Goal: Task Accomplishment & Management: Complete application form

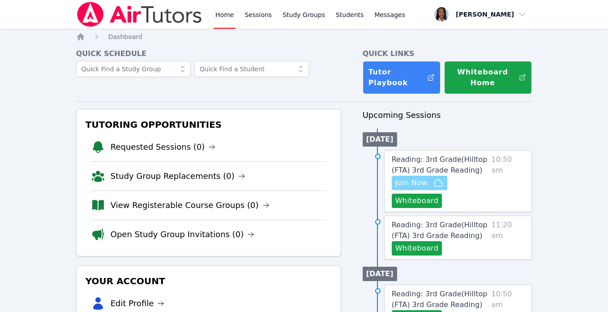
click at [422, 183] on span "Join Now" at bounding box center [412, 182] width 32 height 11
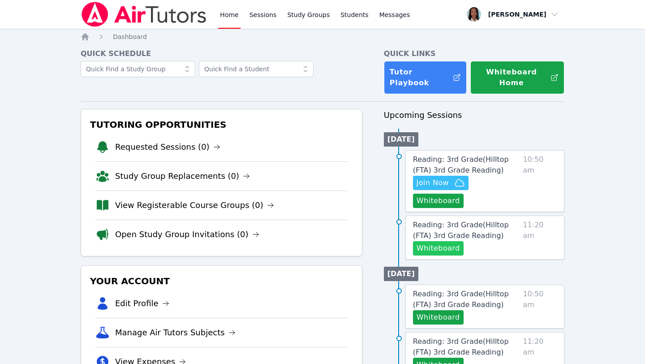
click at [443, 241] on button "Whiteboard" at bounding box center [438, 248] width 51 height 14
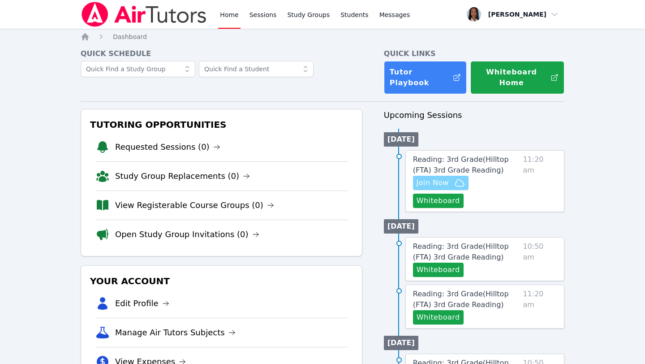
click at [444, 177] on span "Join Now" at bounding box center [433, 182] width 32 height 11
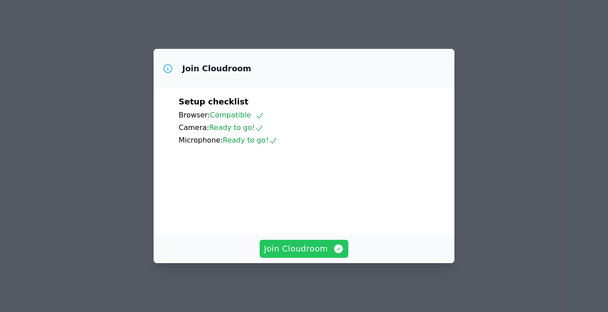
click at [306, 258] on button "Join Cloudroom" at bounding box center [304, 249] width 89 height 18
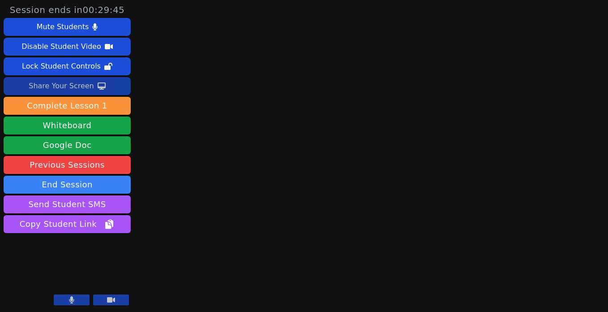
click at [79, 86] on div "Share Your Screen" at bounding box center [61, 86] width 65 height 14
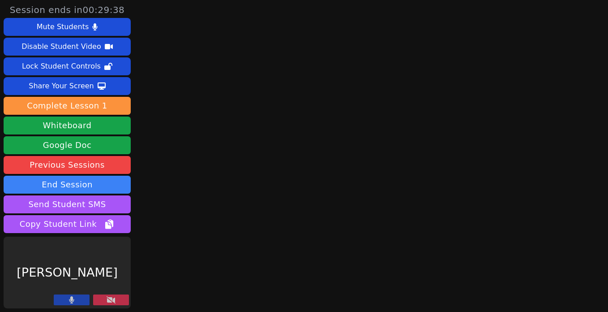
click at [189, 295] on div "Session ends in 00:29:38 Mute Students Disable Student Video Lock Student Contr…" at bounding box center [304, 156] width 608 height 312
drag, startPoint x: 113, startPoint y: 296, endPoint x: 126, endPoint y: 298, distance: 13.1
click at [113, 296] on icon at bounding box center [111, 299] width 9 height 7
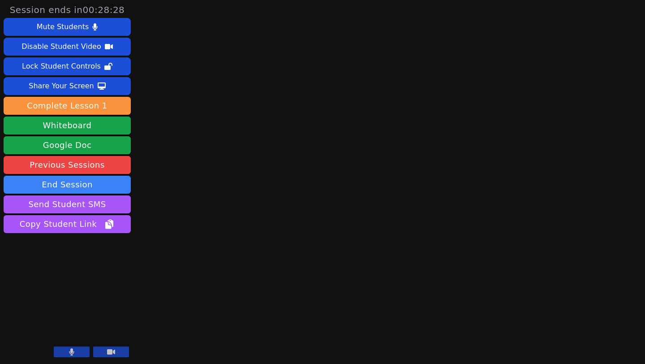
click at [78, 311] on button at bounding box center [72, 351] width 36 height 11
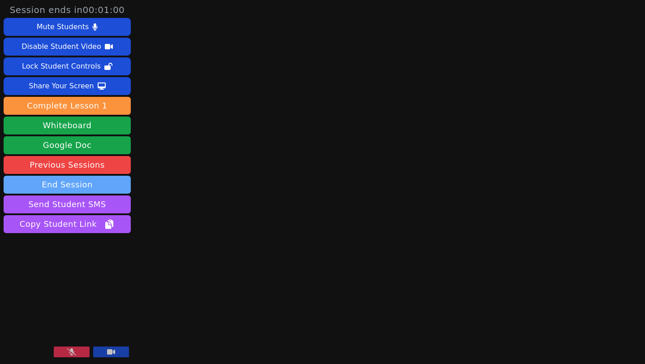
click at [84, 186] on button "End Session" at bounding box center [67, 185] width 127 height 18
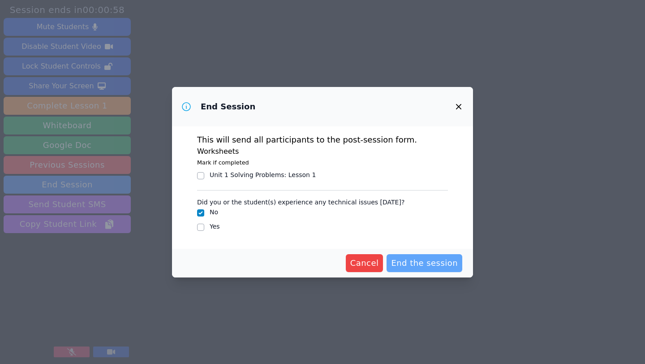
click at [424, 268] on span "End the session" at bounding box center [424, 263] width 67 height 13
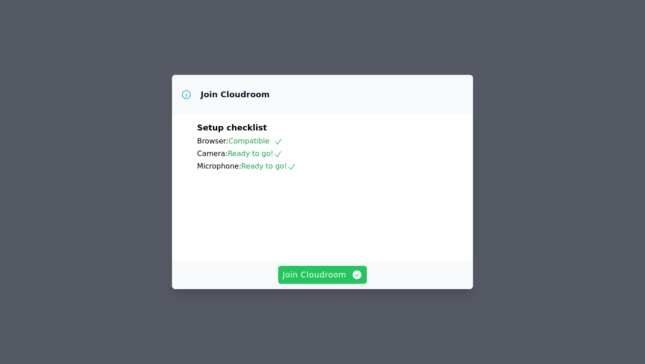
click at [300, 281] on span "Join Cloudroom" at bounding box center [323, 274] width 80 height 13
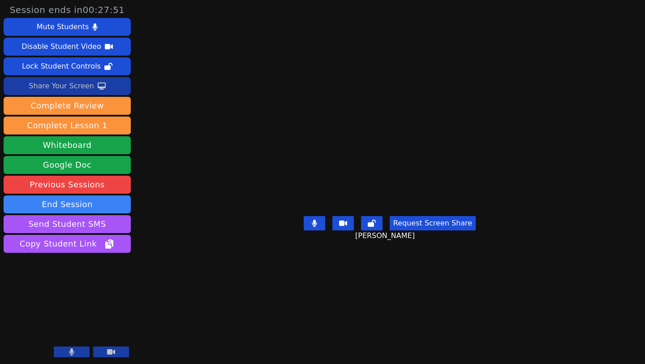
click at [69, 87] on div "Share Your Screen" at bounding box center [61, 86] width 65 height 14
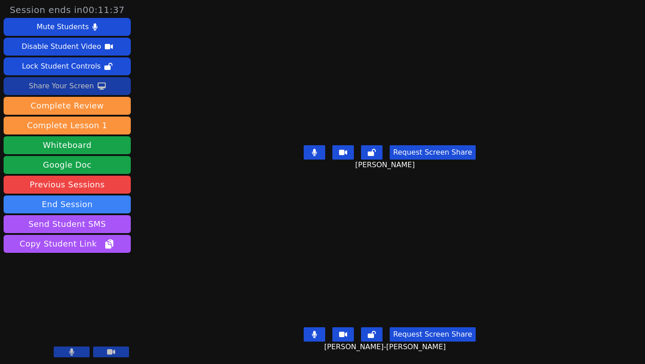
click at [321, 338] on button at bounding box center [315, 334] width 22 height 14
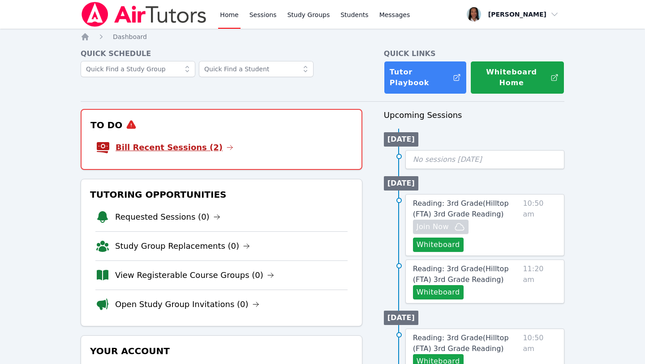
click at [176, 141] on link "Bill Recent Sessions (2)" at bounding box center [175, 147] width 118 height 13
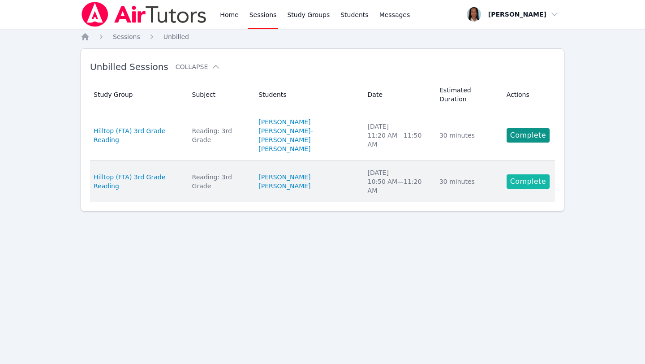
click at [528, 174] on link "Complete" at bounding box center [528, 181] width 43 height 14
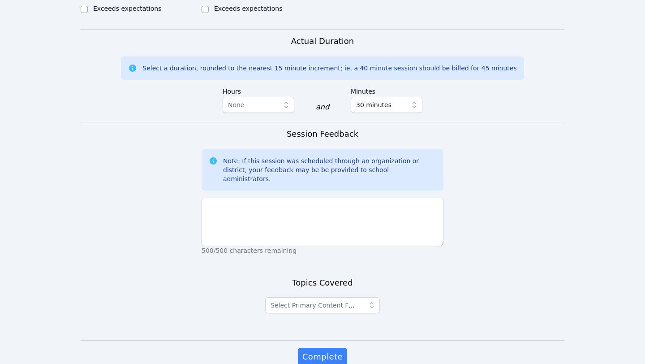
scroll to position [579, 0]
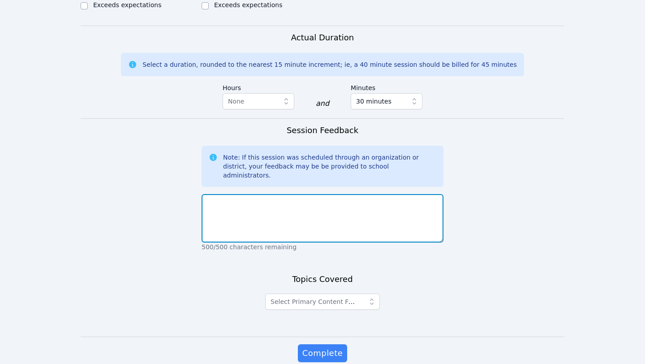
click at [363, 194] on textarea at bounding box center [323, 218] width 242 height 48
click at [224, 194] on textarea "N/A - Students Absent" at bounding box center [323, 218] width 242 height 48
type textarea "Students Absent"
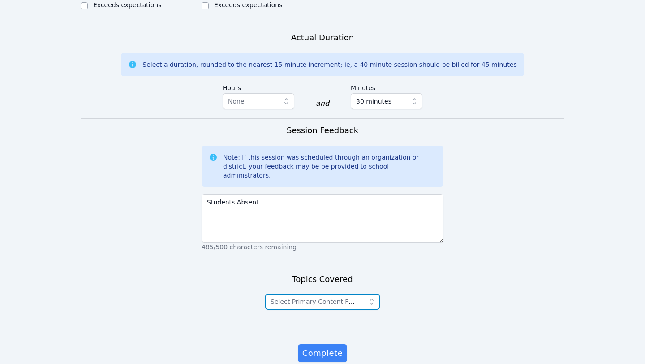
click at [325, 296] on span "Select Primary Content Focus" at bounding box center [315, 301] width 88 height 11
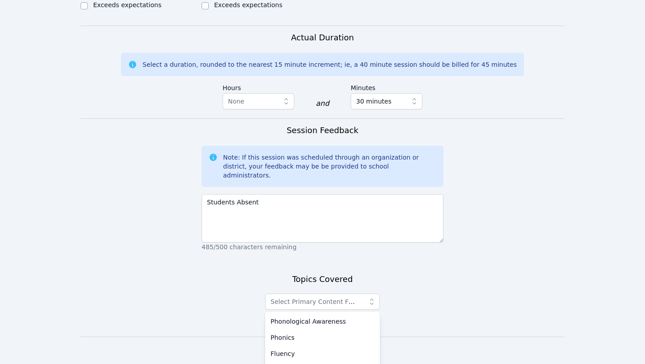
click at [420, 273] on div "Topics Covered Select Primary Content Focus Phonological Awareness Phonics Flue…" at bounding box center [323, 305] width 242 height 64
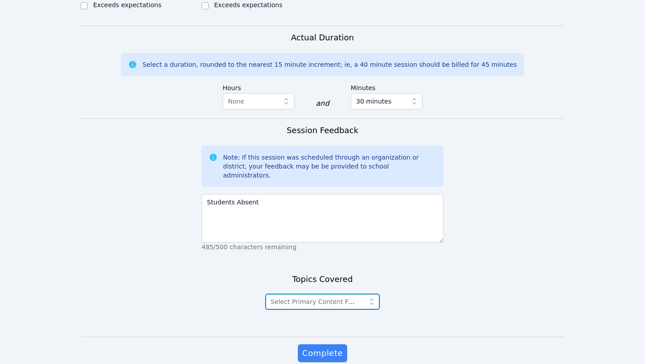
click at [303, 298] on span "Select Primary Content Focus" at bounding box center [317, 301] width 92 height 7
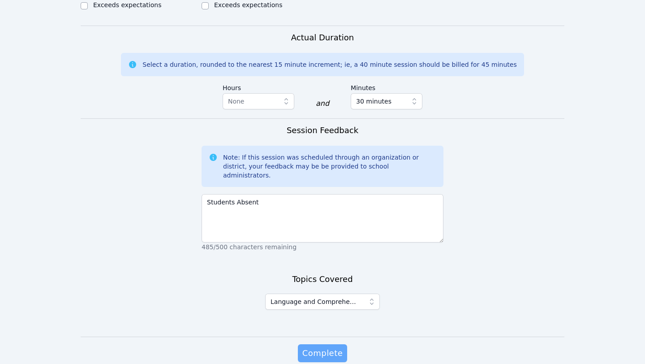
click at [313, 347] on span "Complete" at bounding box center [322, 353] width 40 height 13
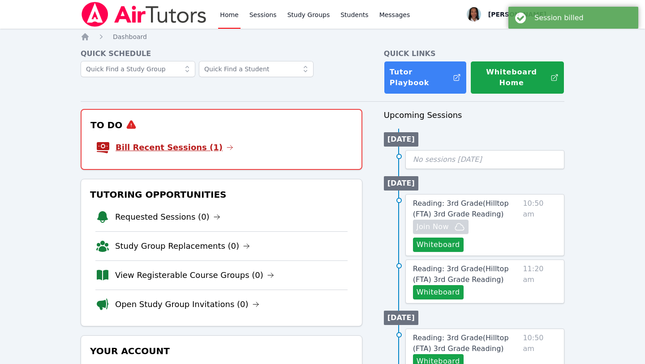
click at [175, 141] on link "Bill Recent Sessions (1)" at bounding box center [175, 147] width 118 height 13
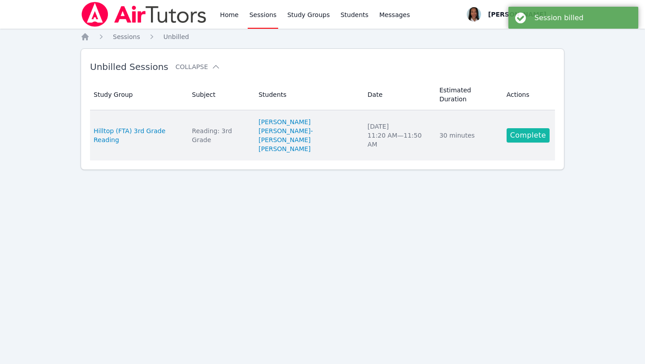
click at [532, 128] on link "Complete" at bounding box center [528, 135] width 43 height 14
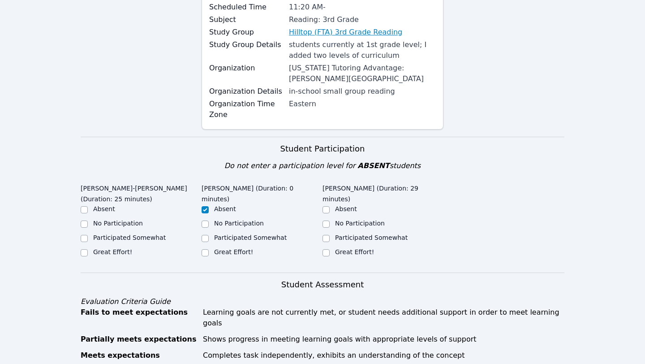
scroll to position [167, 0]
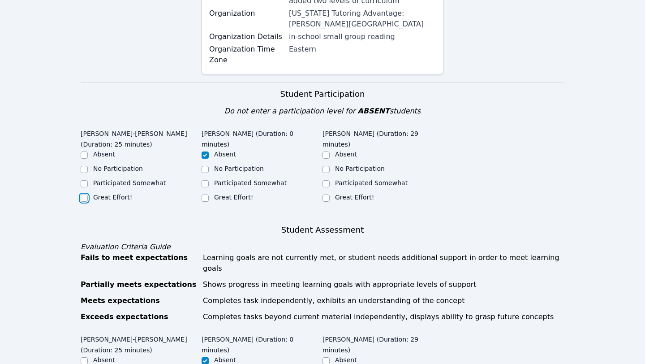
click at [84, 194] on input "Great Effort!" at bounding box center [84, 197] width 7 height 7
checkbox input "true"
click at [328, 198] on input "Great Effort!" at bounding box center [326, 197] width 7 height 7
checkbox input "true"
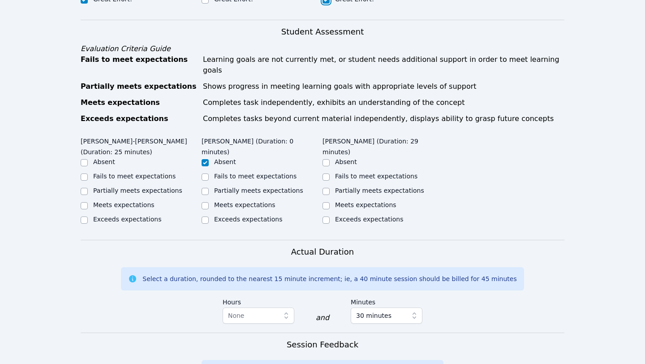
scroll to position [368, 0]
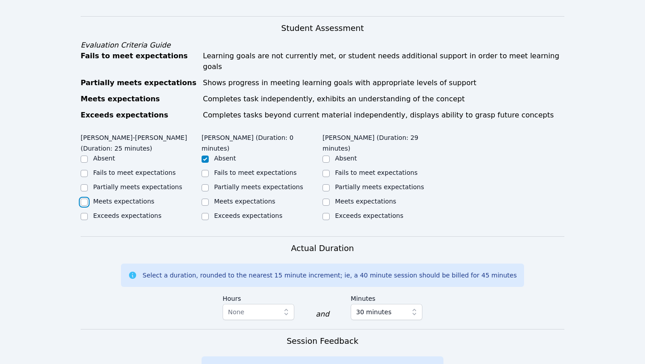
click at [83, 198] on input "Meets expectations" at bounding box center [84, 201] width 7 height 7
checkbox input "true"
click at [327, 197] on div at bounding box center [326, 202] width 7 height 11
click at [327, 198] on input "Meets expectations" at bounding box center [326, 201] width 7 height 7
checkbox input "true"
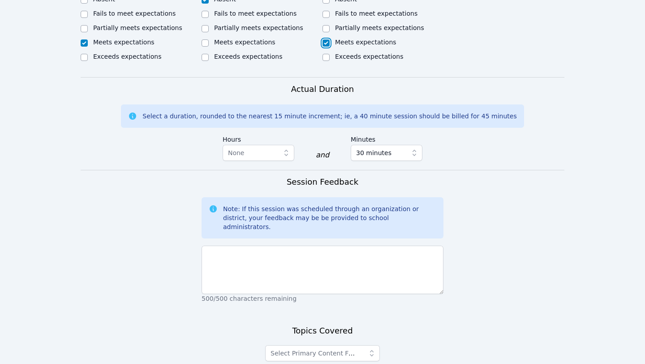
scroll to position [536, 0]
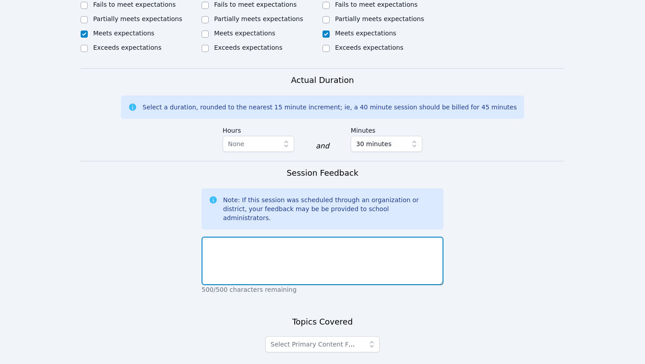
click at [321, 237] on textarea at bounding box center [323, 261] width 242 height 48
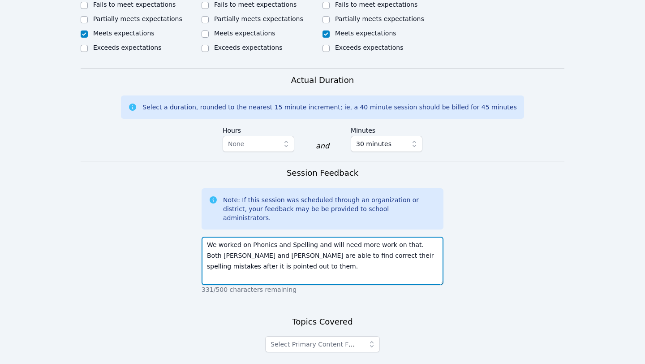
click at [298, 237] on textarea "We worked on Phonics and Spelling and will need more work on that. Both Diana a…" at bounding box center [323, 261] width 242 height 48
click at [293, 252] on textarea "We worked on Phonics and Spelling and will need more work on that. Both Diana a…" at bounding box center [323, 261] width 242 height 48
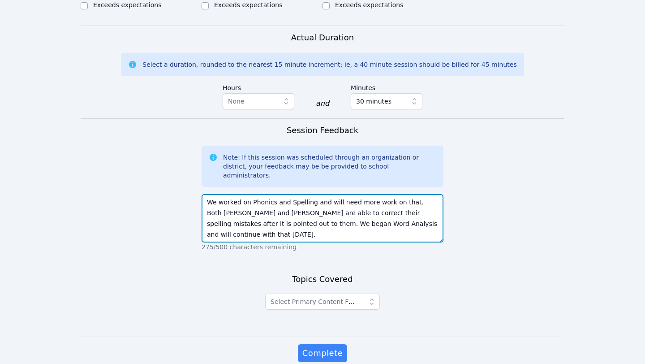
scroll to position [578, 0]
type textarea "We worked on Phonics and Spelling and will need more work on that. Both Diana a…"
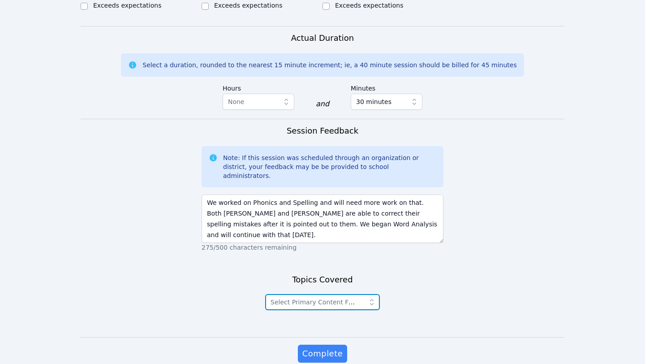
click at [325, 298] on span "Select Primary Content Focus" at bounding box center [317, 301] width 92 height 7
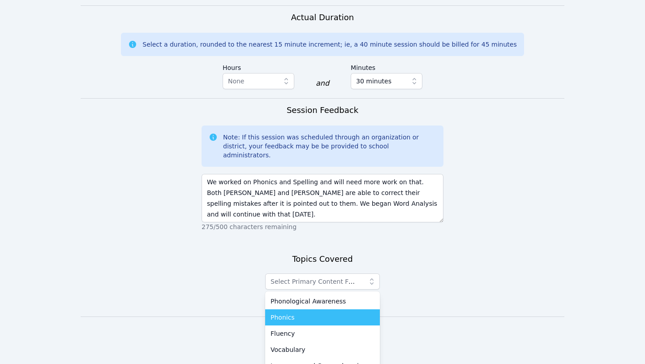
scroll to position [600, 0]
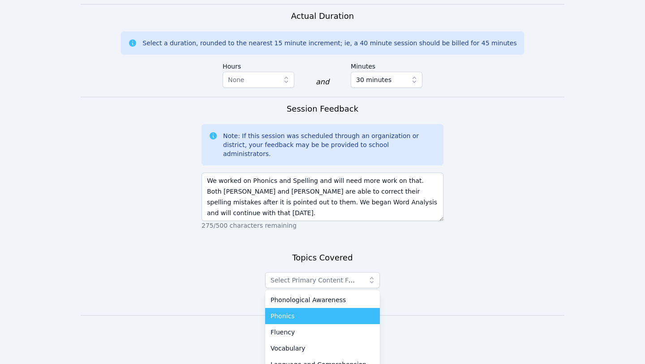
click at [294, 311] on div "Phonics" at bounding box center [323, 315] width 104 height 9
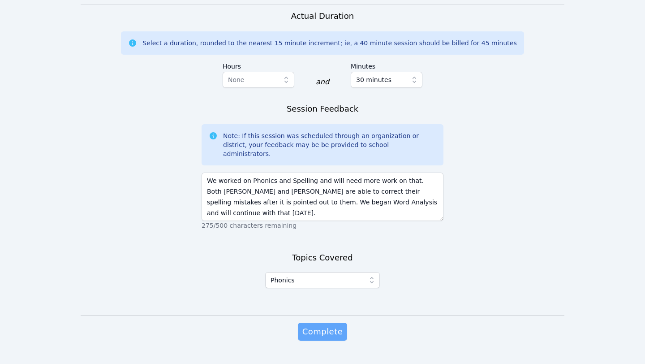
click at [341, 323] on button "Complete" at bounding box center [322, 332] width 49 height 18
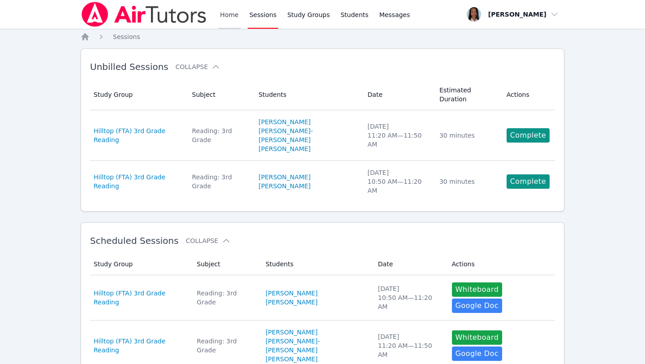
click at [229, 17] on link "Home" at bounding box center [229, 14] width 22 height 29
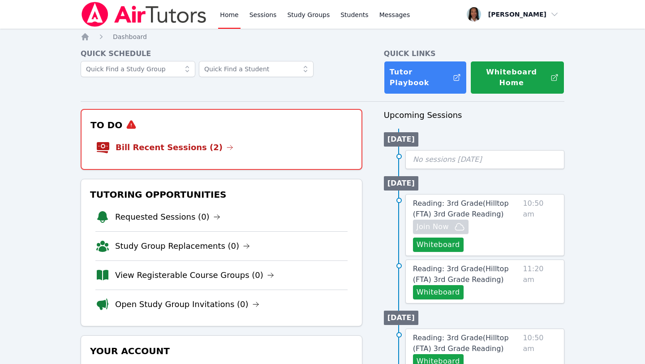
click at [419, 60] on div "Quick Links Tutor Playbook Whiteboard Home" at bounding box center [474, 71] width 181 height 46
click at [414, 72] on link "Tutor Playbook" at bounding box center [425, 77] width 83 height 33
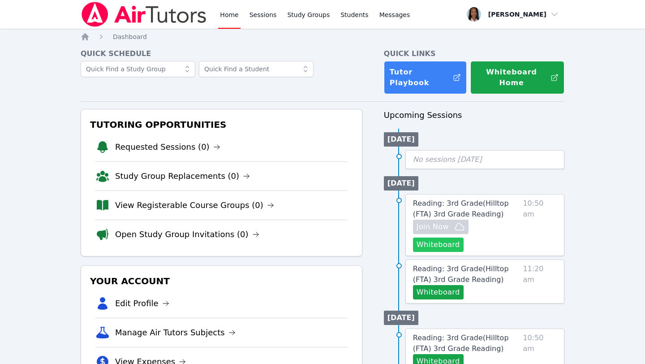
click at [464, 237] on button "Whiteboard" at bounding box center [438, 244] width 51 height 14
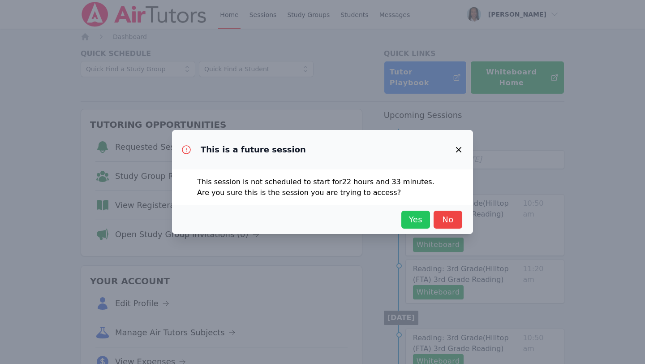
click at [418, 223] on span "Yes" at bounding box center [416, 219] width 20 height 13
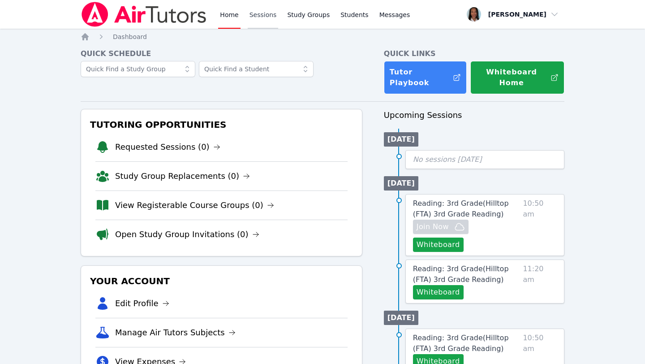
click at [259, 15] on link "Sessions" at bounding box center [263, 14] width 31 height 29
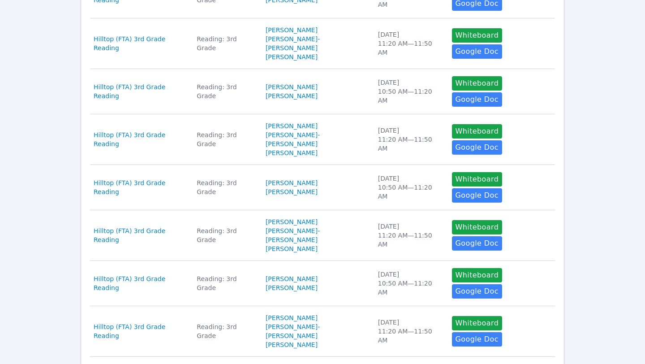
scroll to position [331, 0]
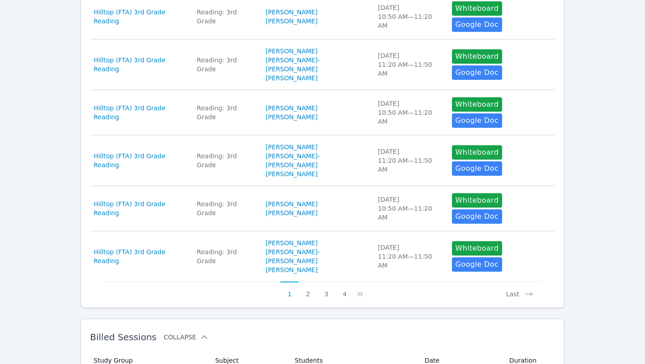
scroll to position [547, 0]
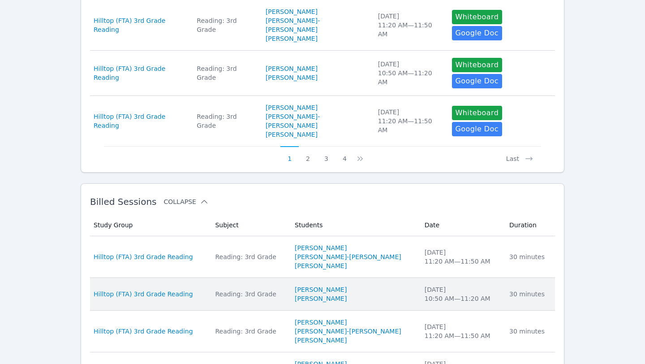
click at [419, 278] on td "Date [DATE] 10:50 AM — 11:20 AM" at bounding box center [461, 294] width 85 height 33
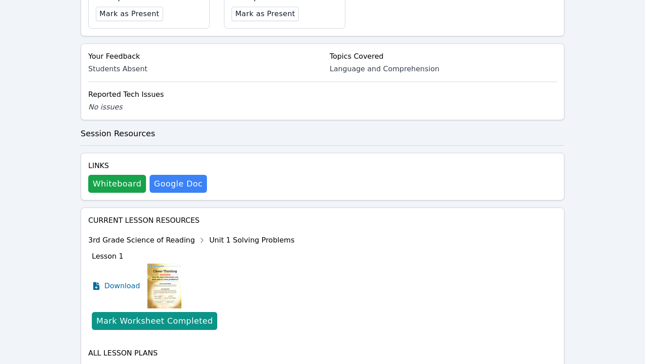
scroll to position [392, 0]
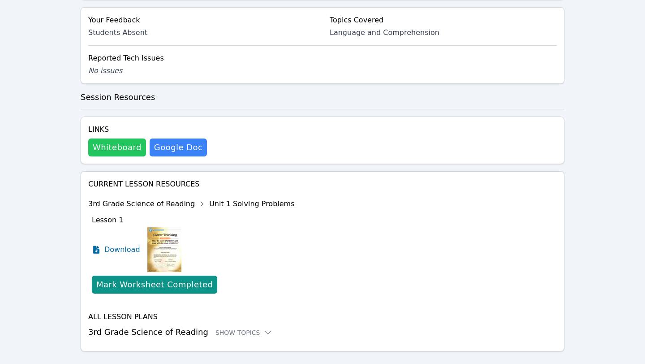
click at [135, 138] on button "Whiteboard" at bounding box center [117, 147] width 58 height 18
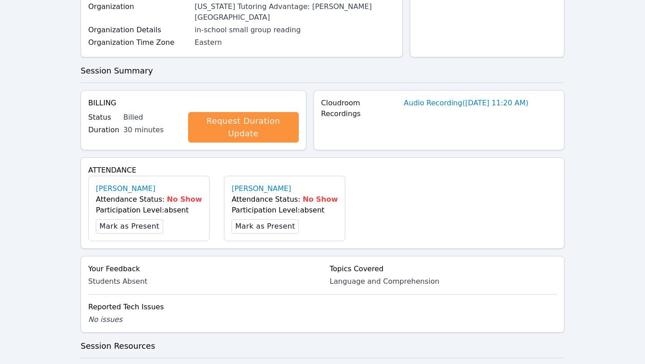
scroll to position [0, 0]
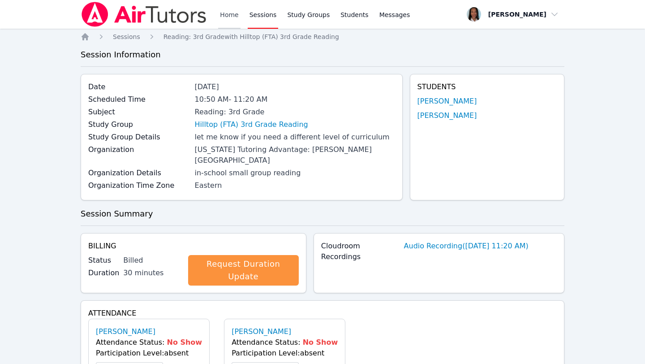
click at [232, 9] on link "Home" at bounding box center [229, 14] width 22 height 29
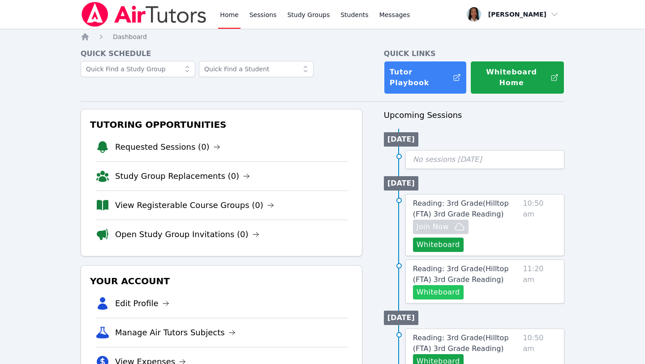
click at [452, 285] on button "Whiteboard" at bounding box center [438, 292] width 51 height 14
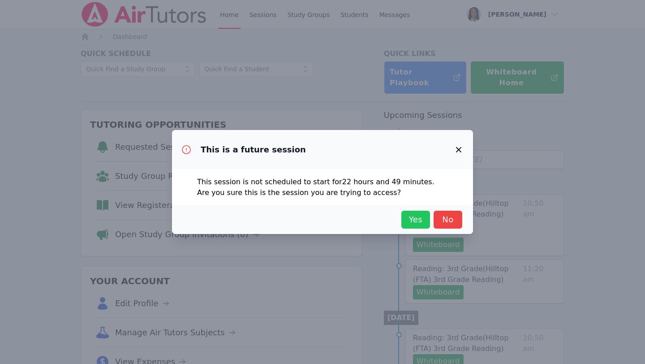
click at [409, 219] on span "Yes" at bounding box center [416, 219] width 20 height 13
